Goal: Information Seeking & Learning: Learn about a topic

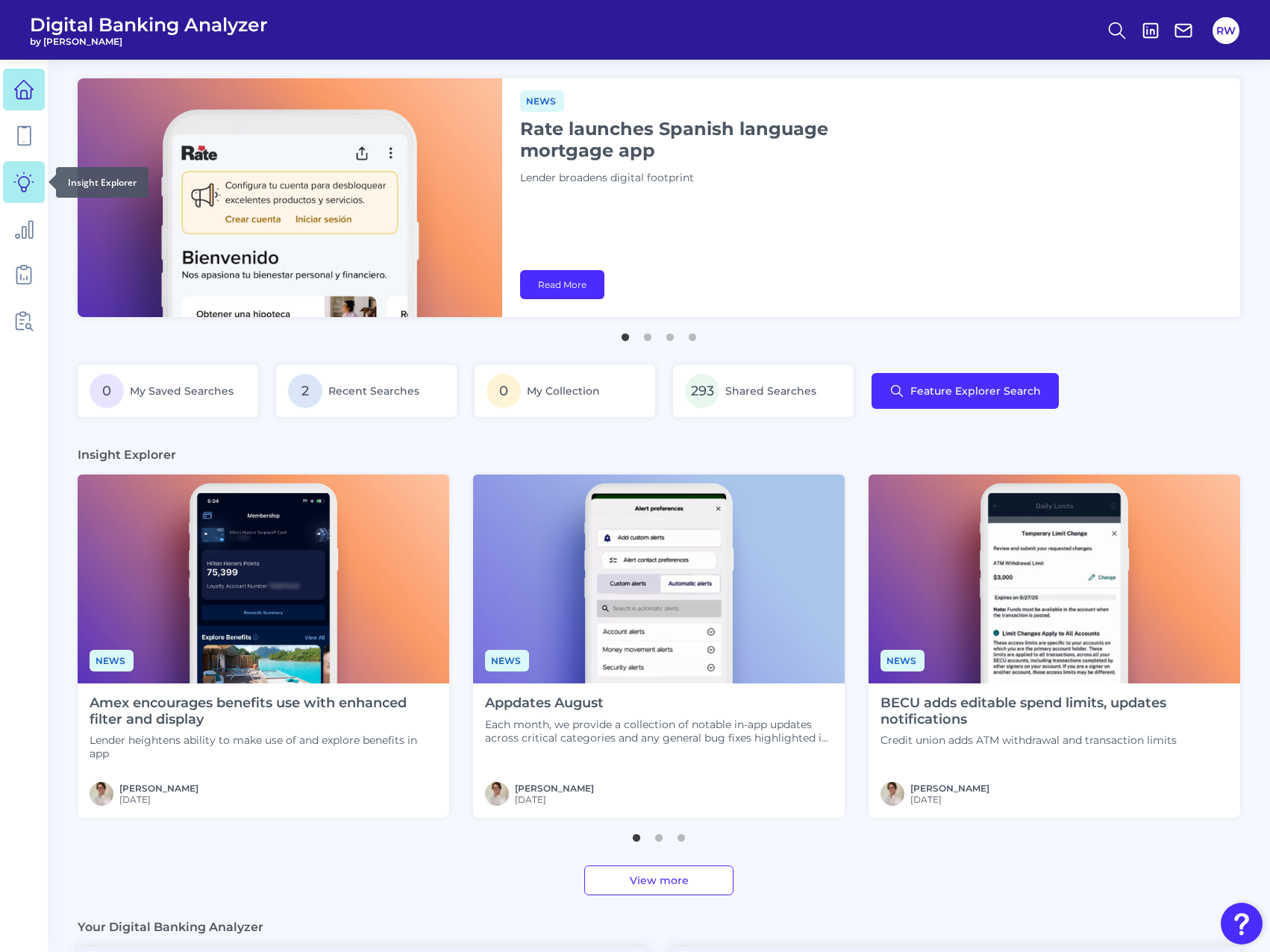
click at [34, 173] on link at bounding box center [24, 182] width 42 height 42
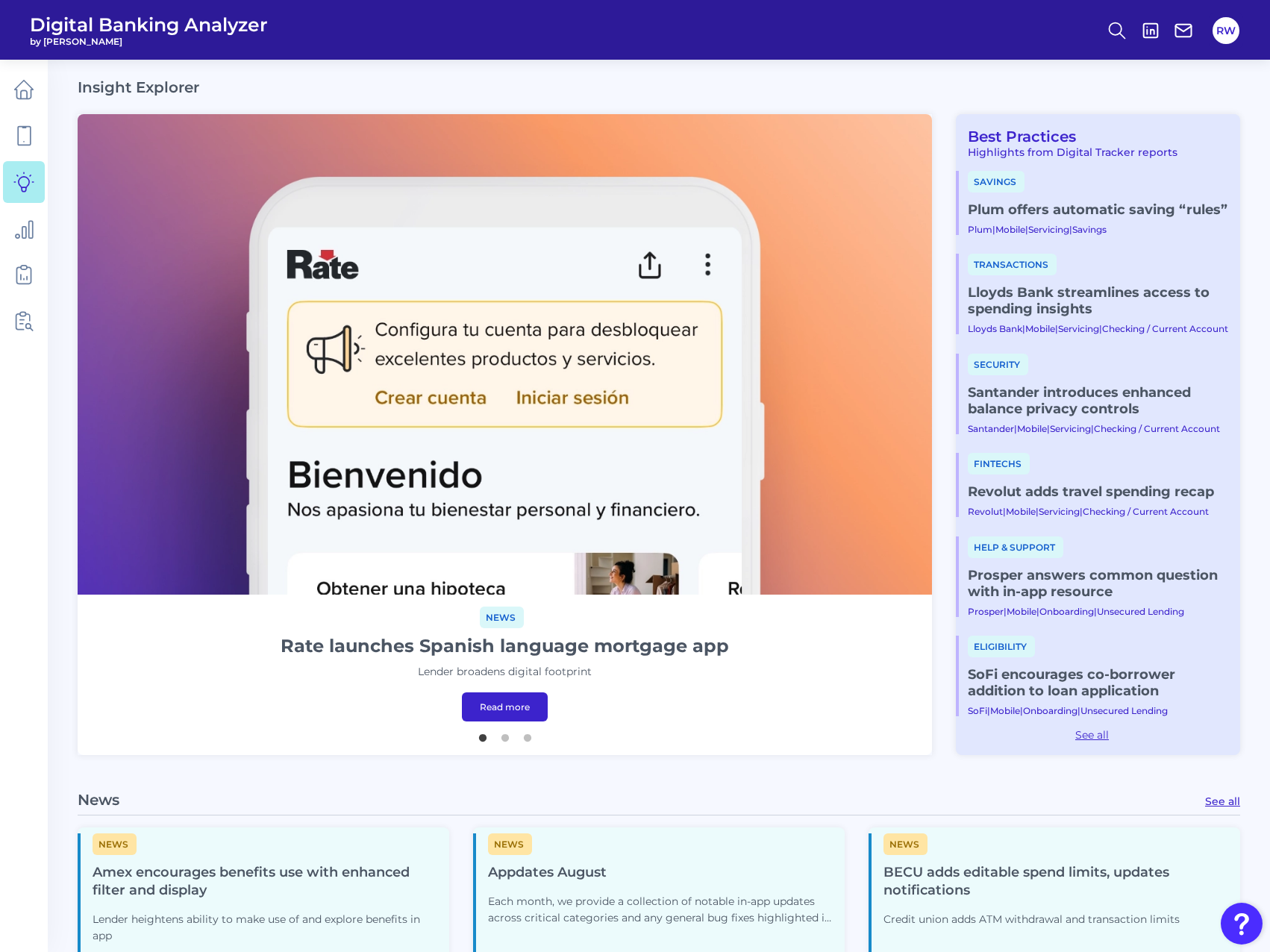
click at [1039, 215] on link "Plum offers automatic saving “rules”​" at bounding box center [1097, 209] width 260 height 17
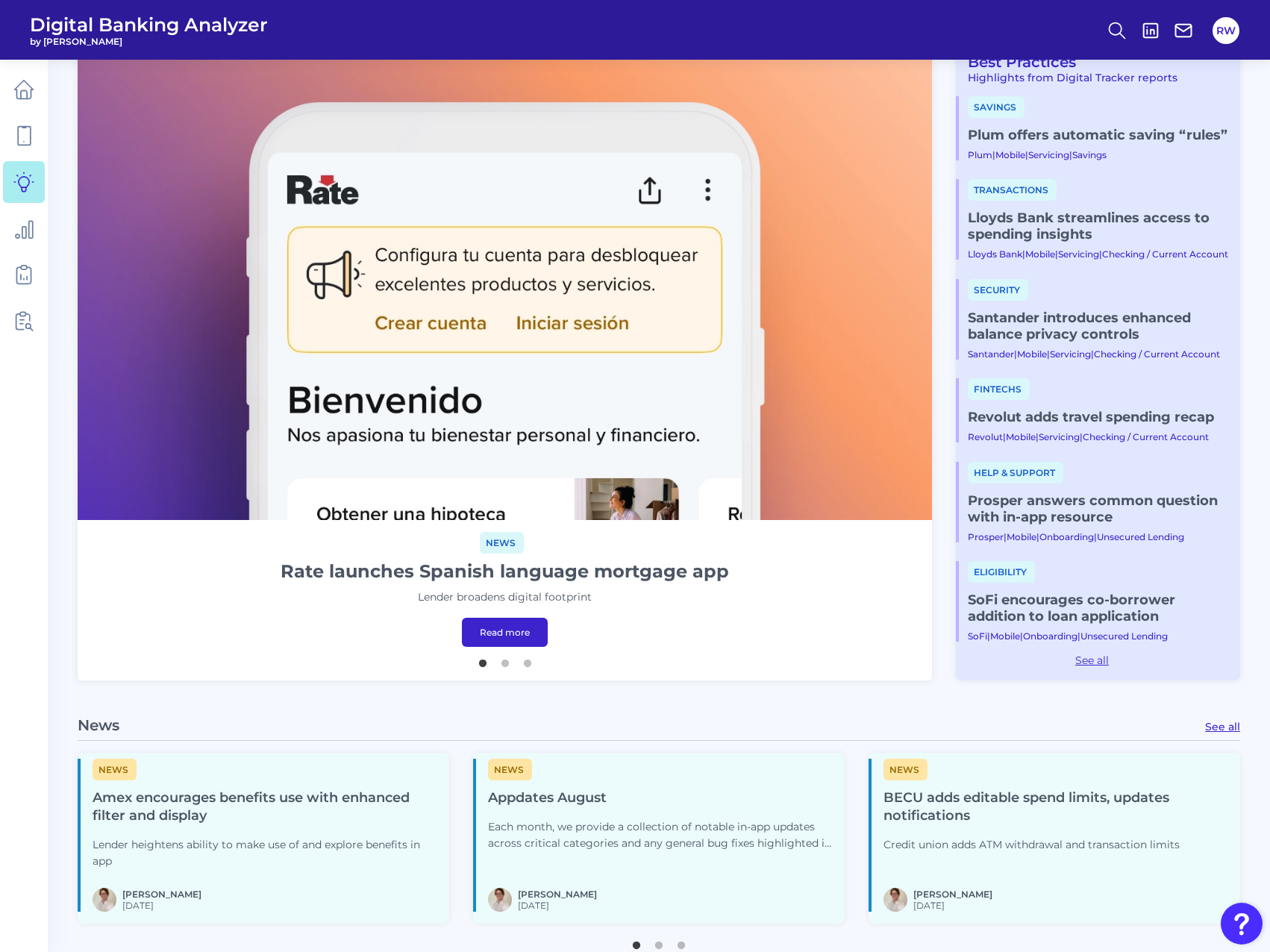
click at [1076, 425] on link "Revolut adds travel spending recap​" at bounding box center [1097, 417] width 260 height 17
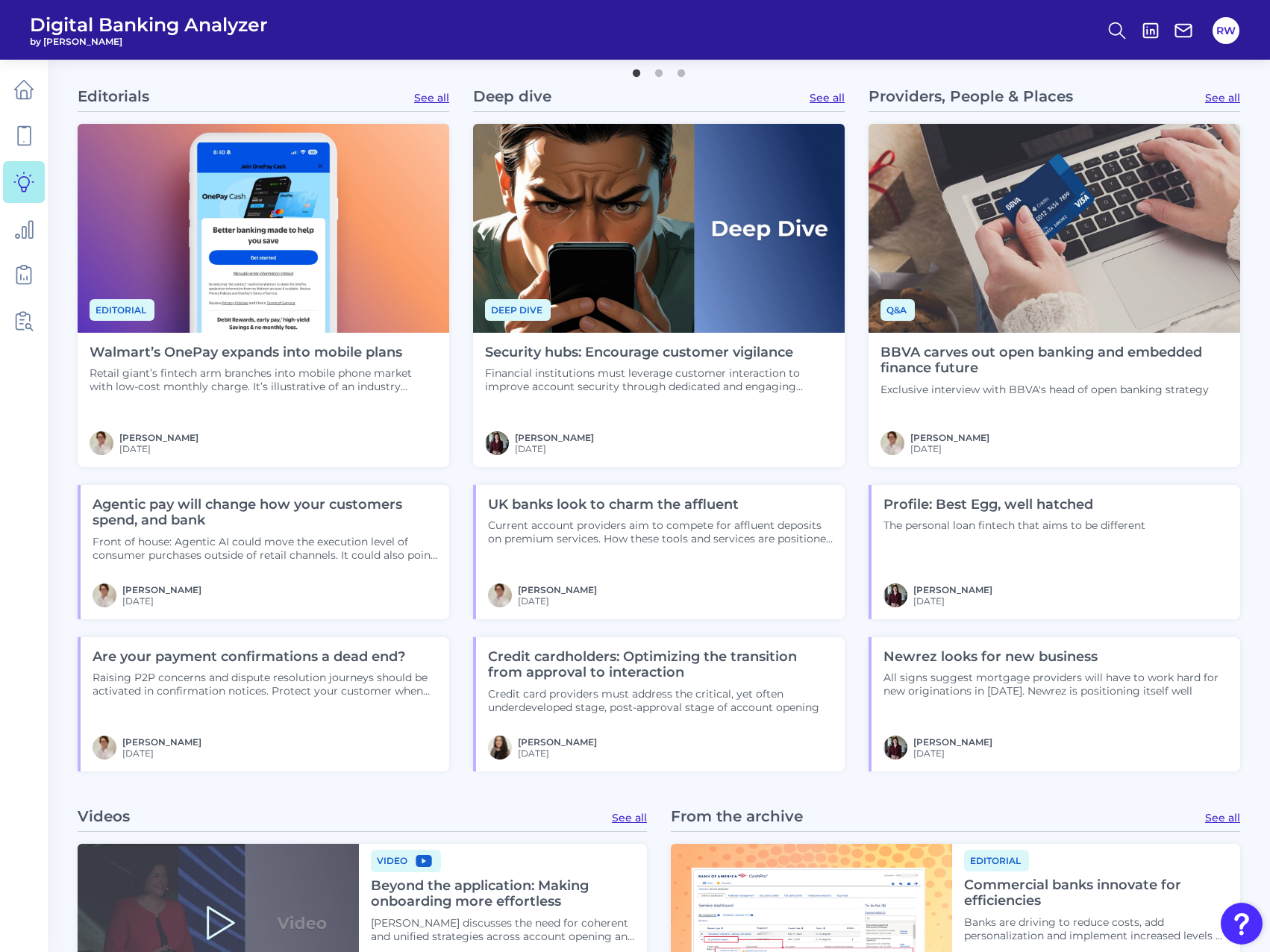
scroll to position [821, 0]
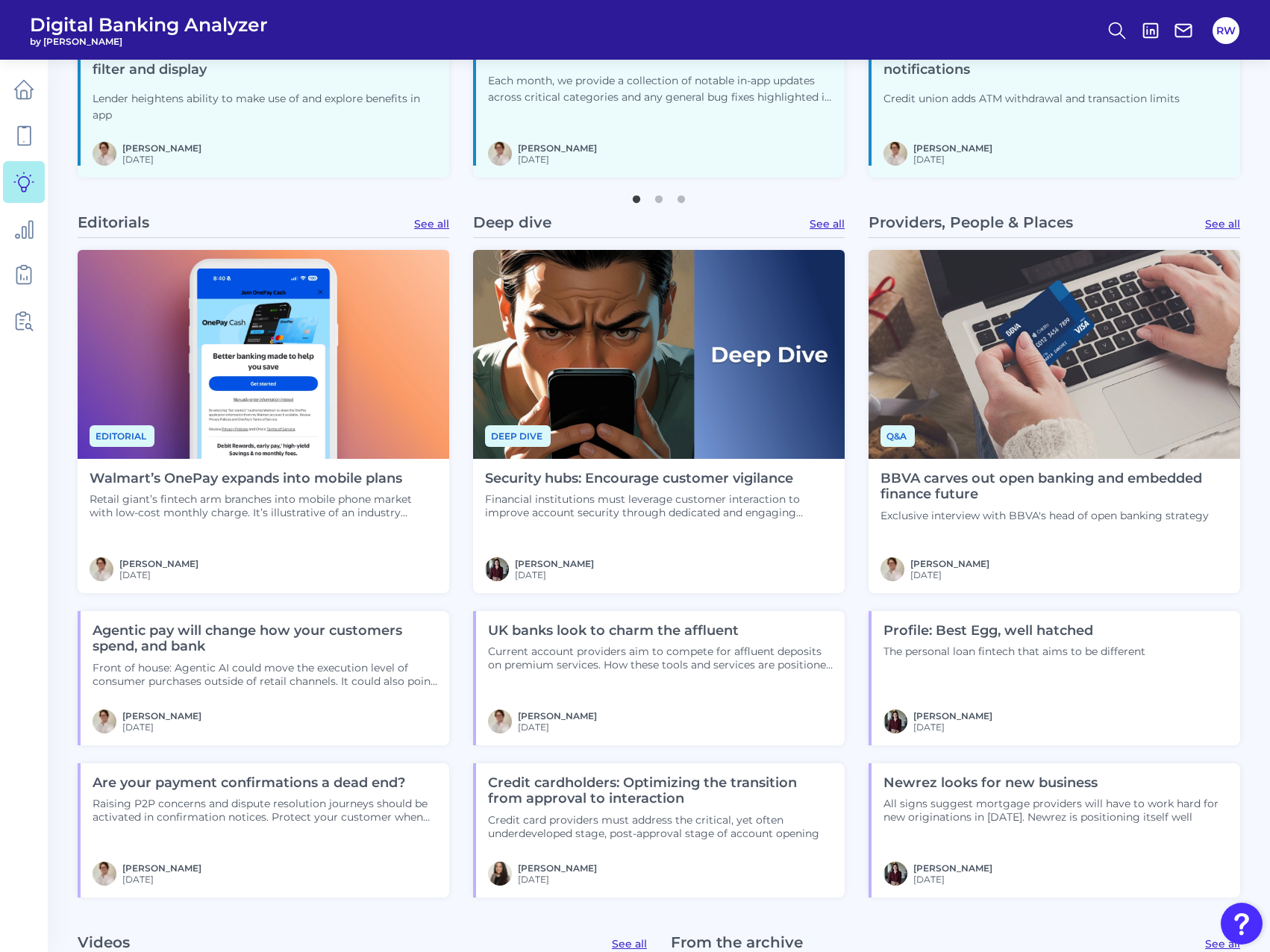
click at [1034, 625] on h4 "Profile: Best Egg, well hatched" at bounding box center [1014, 631] width 262 height 17
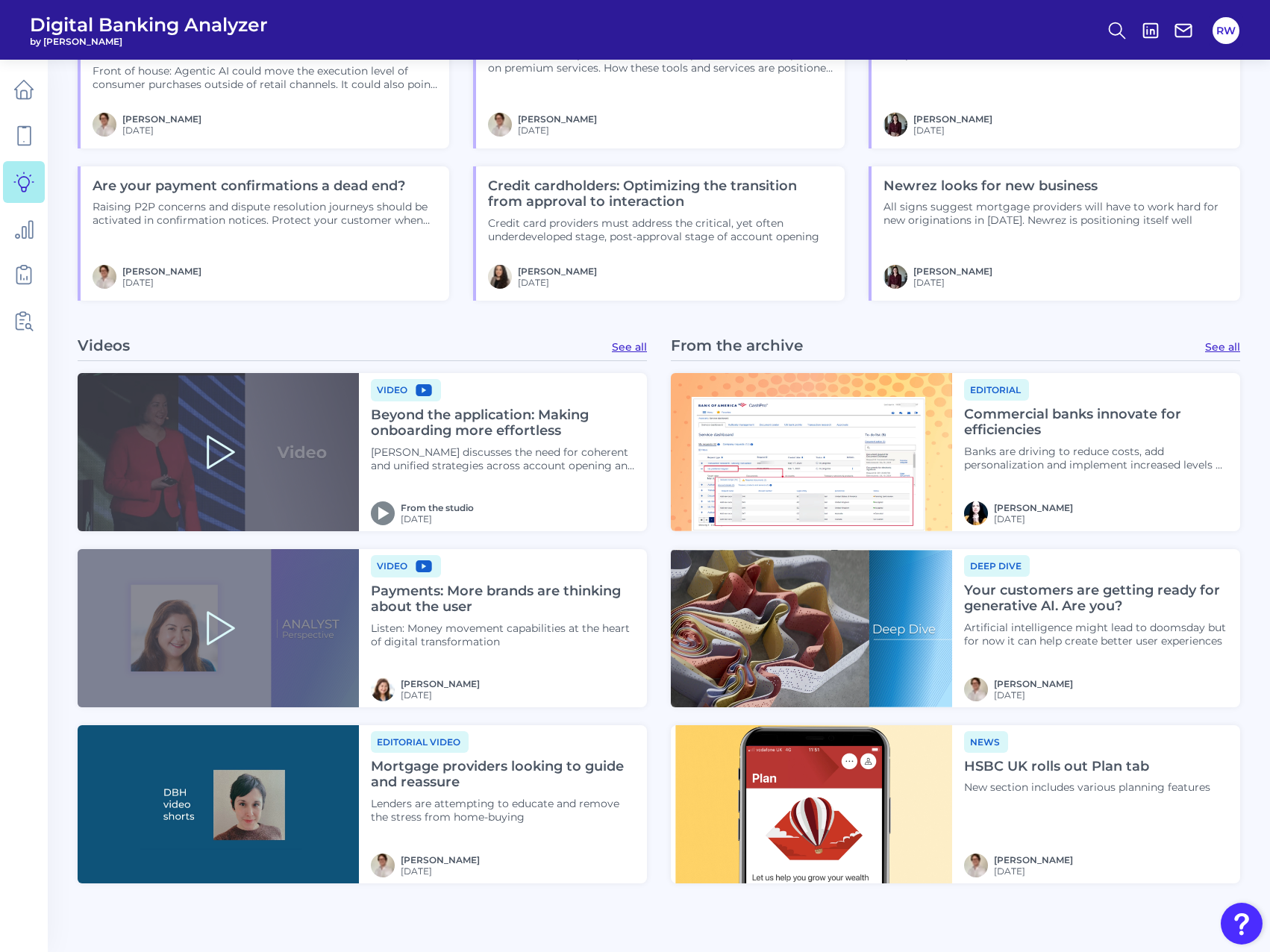
scroll to position [1490, 0]
